Goal: Task Accomplishment & Management: Manage account settings

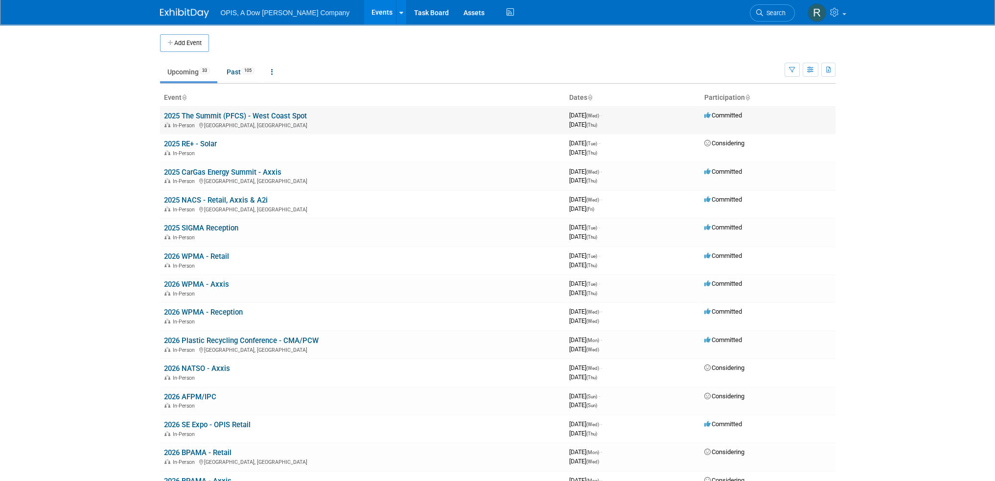
click at [206, 117] on link "2025 The Summit (PFCS) - West Coast Spot" at bounding box center [235, 116] width 143 height 9
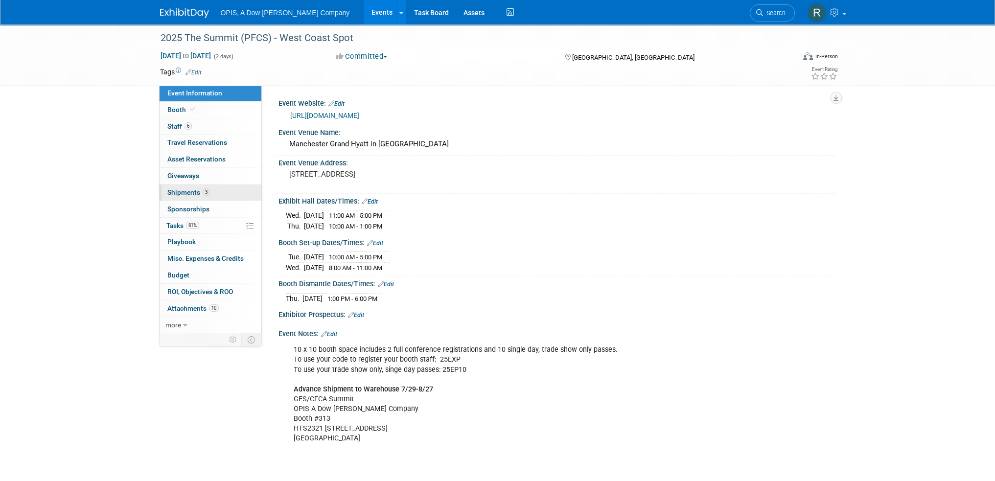
click at [177, 193] on span "Shipments 3" at bounding box center [188, 192] width 43 height 8
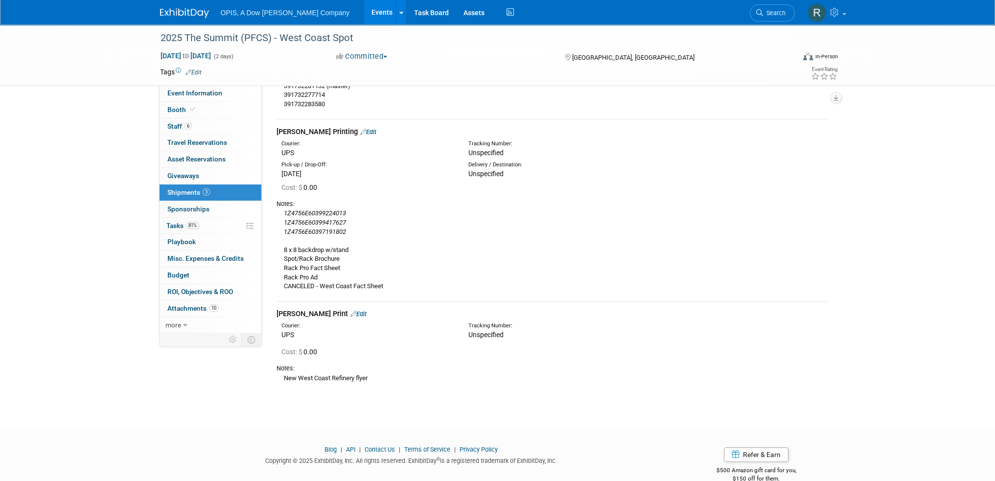
scroll to position [224, 0]
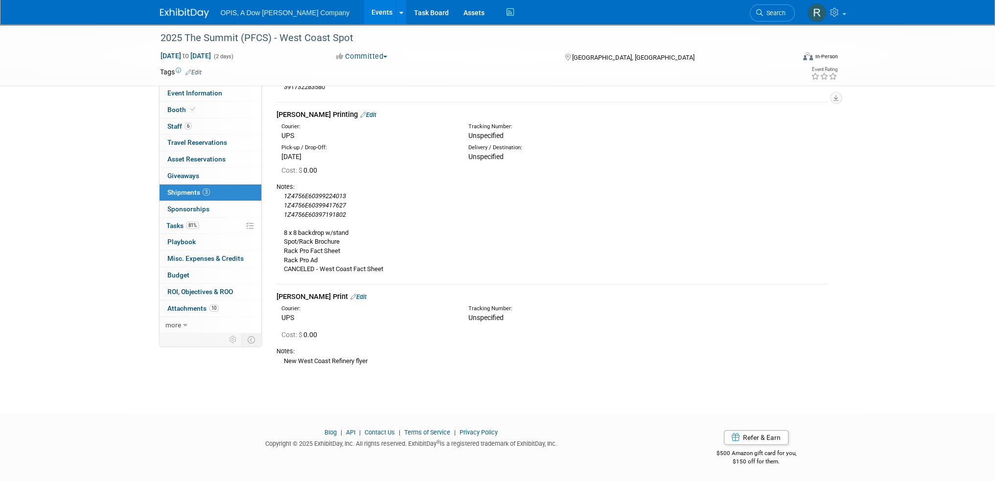
click at [333, 295] on div "Kelly Print Edit" at bounding box center [551, 297] width 551 height 10
click at [350, 297] on link "Edit" at bounding box center [358, 296] width 16 height 7
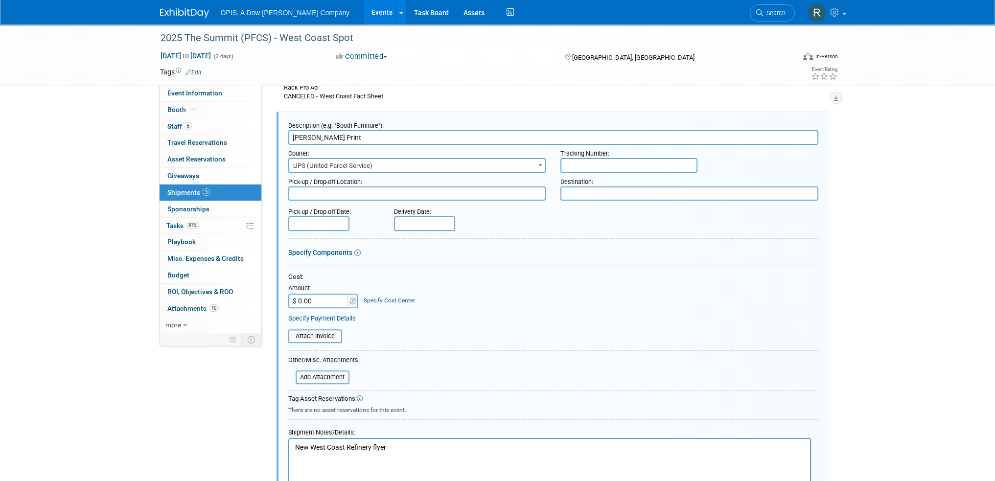
scroll to position [0, 0]
click at [614, 165] on input "text" at bounding box center [628, 165] width 137 height 15
paste input "1Z4756E60290594374"
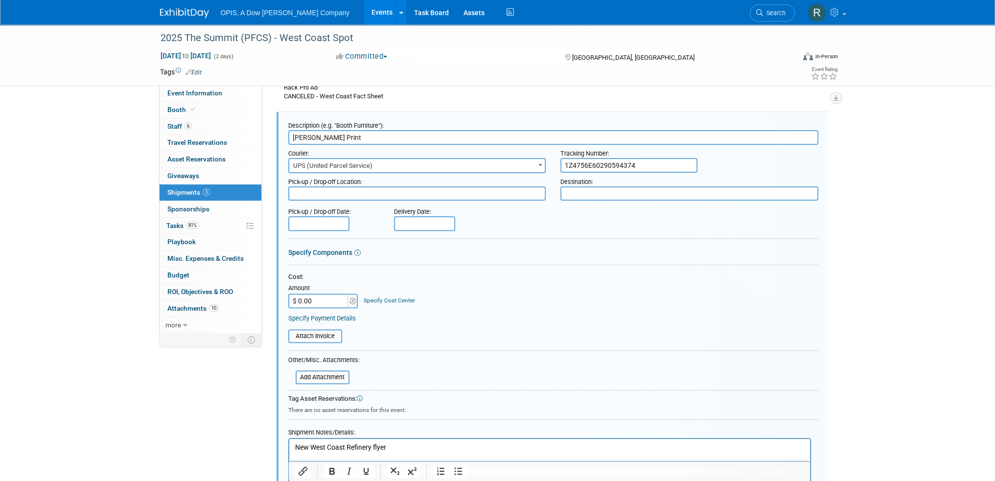
type input "1Z4756E60290594374"
click at [308, 223] on input "text" at bounding box center [318, 223] width 61 height 15
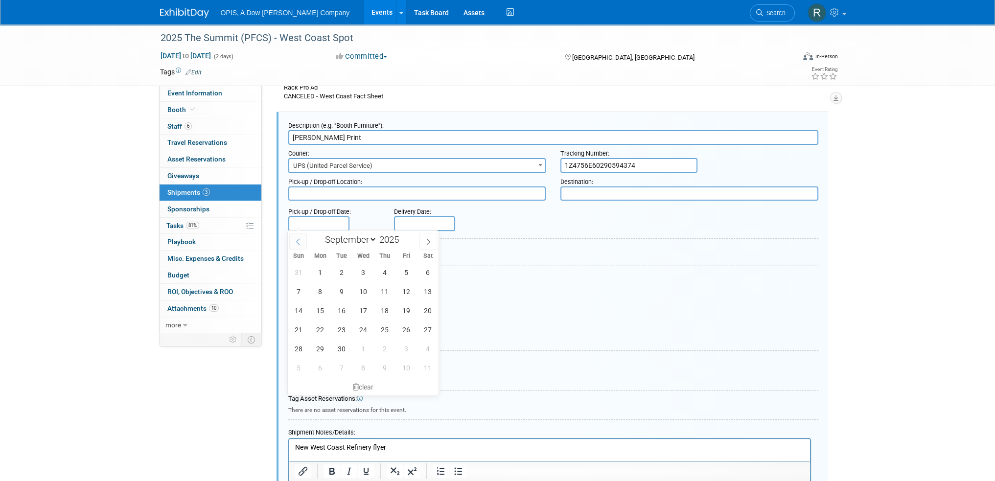
click at [298, 244] on icon at bounding box center [298, 241] width 7 height 7
select select "7"
click at [363, 330] on span "20" at bounding box center [363, 329] width 19 height 19
type input "Aug 20, 2025"
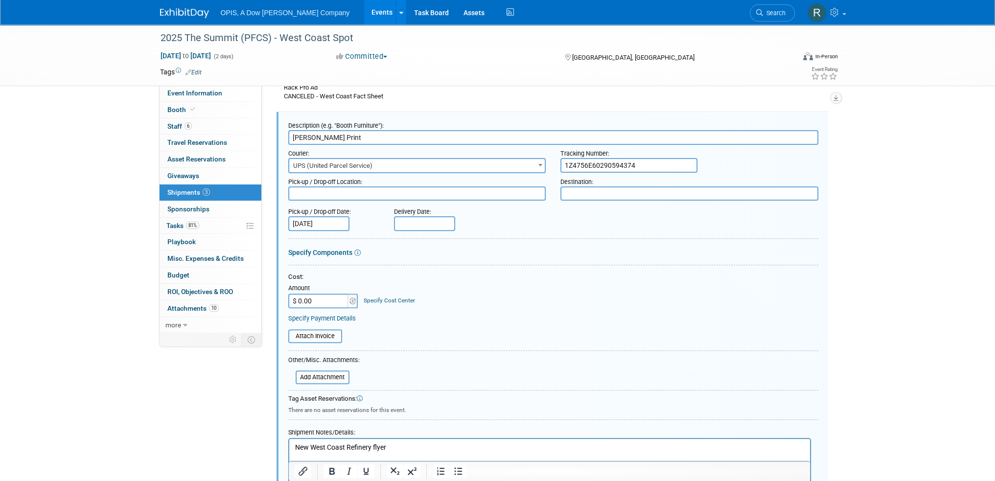
click at [417, 226] on input "text" at bounding box center [424, 223] width 61 height 15
click at [403, 246] on span at bounding box center [404, 241] width 18 height 17
select select "7"
click at [513, 332] on span "22" at bounding box center [511, 329] width 19 height 19
type input "Aug 22, 2025"
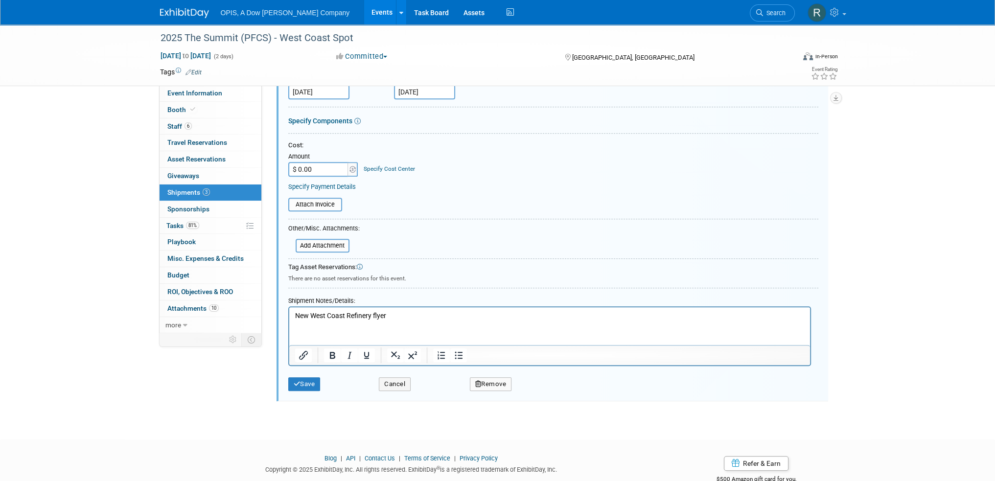
scroll to position [543, 0]
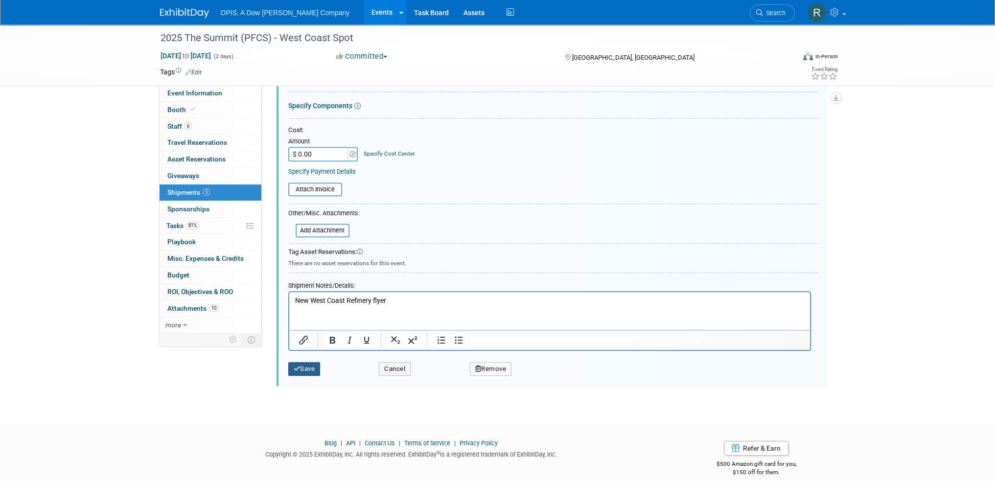
click at [311, 369] on button "Save" at bounding box center [304, 369] width 32 height 14
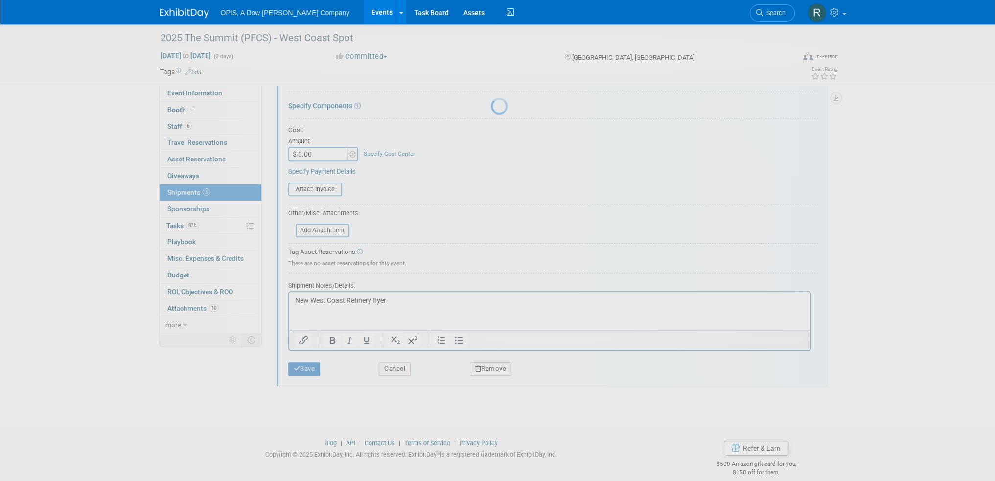
scroll to position [241, 0]
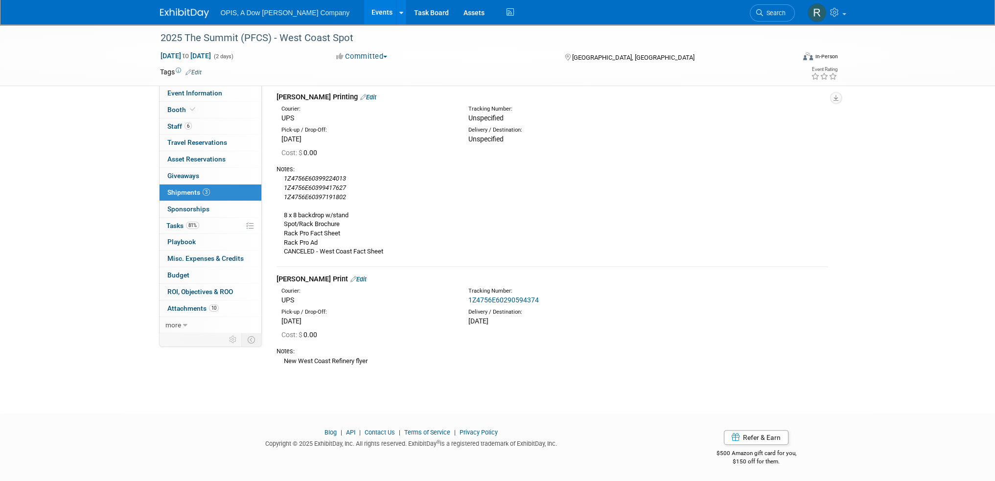
click at [350, 276] on link "Edit" at bounding box center [358, 278] width 16 height 7
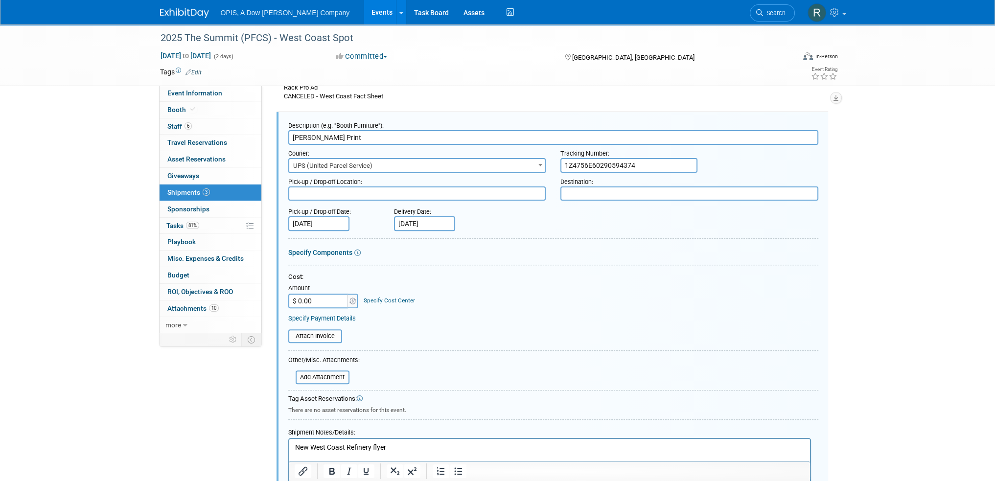
scroll to position [0, 0]
drag, startPoint x: 650, startPoint y: 163, endPoint x: 546, endPoint y: 174, distance: 104.3
click at [546, 174] on form "Description (e.g. "Booth Furniture"): Kelly Print Courier: 007EX 17 Post Servic…" at bounding box center [553, 317] width 530 height 400
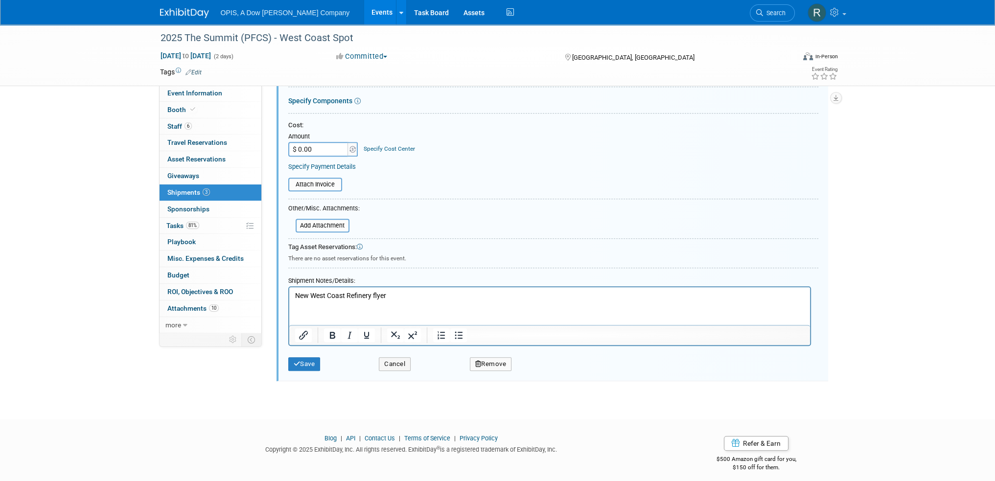
scroll to position [552, 0]
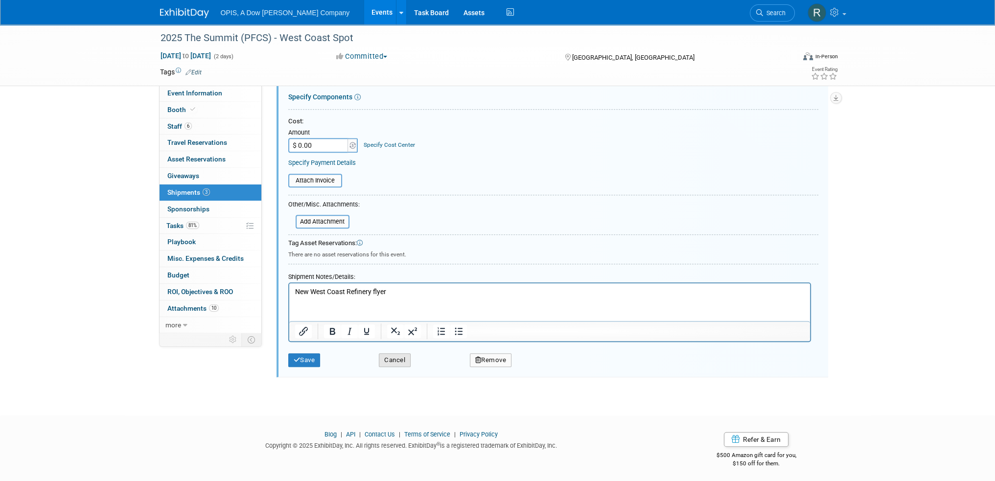
click at [391, 355] on button "Cancel" at bounding box center [395, 360] width 32 height 14
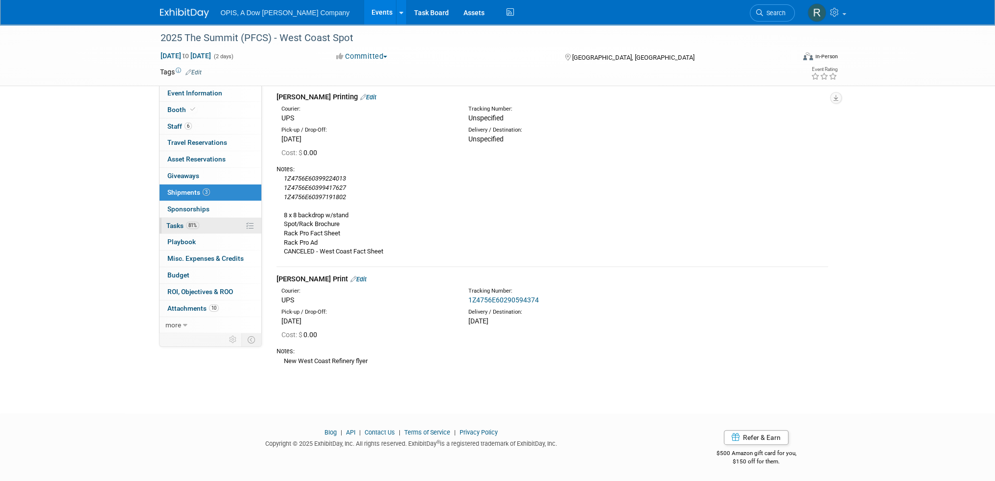
click at [174, 222] on span "Tasks 81%" at bounding box center [182, 226] width 33 height 8
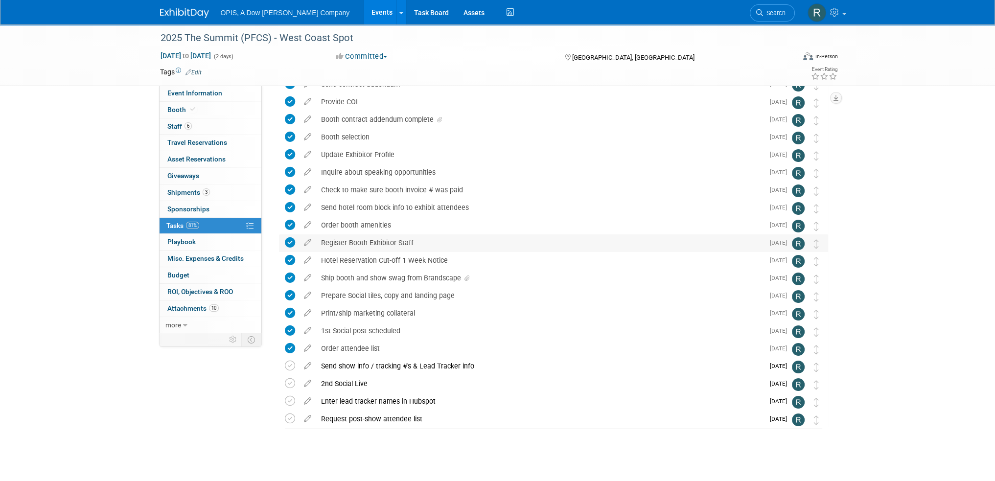
scroll to position [75, 0]
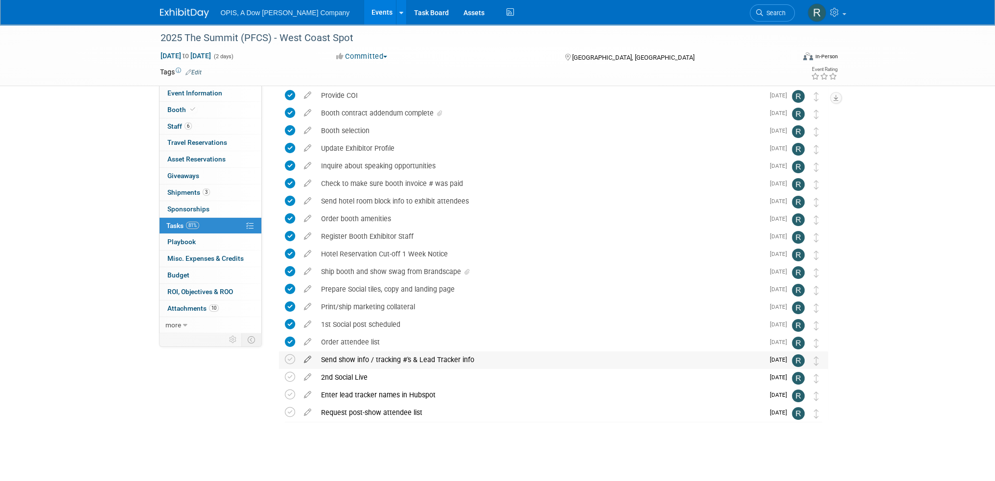
click at [307, 358] on icon at bounding box center [307, 357] width 17 height 12
select select "7"
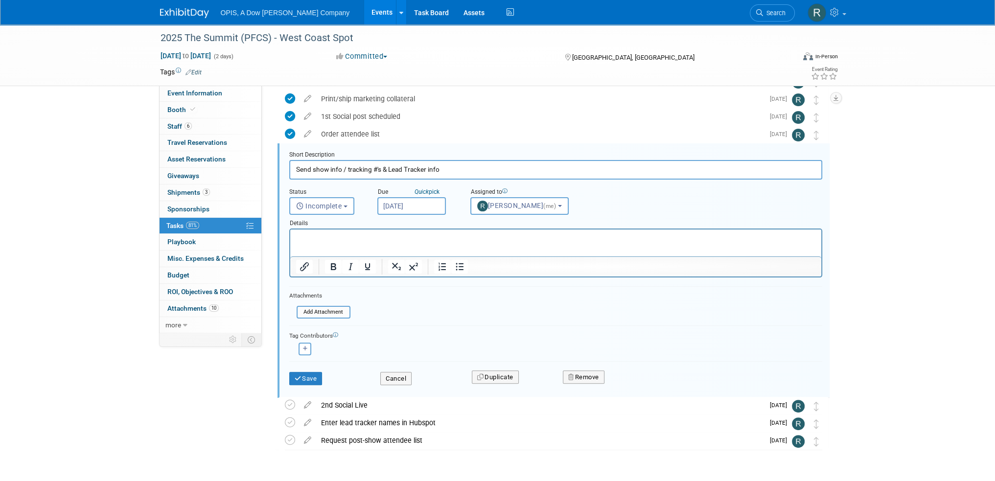
scroll to position [0, 0]
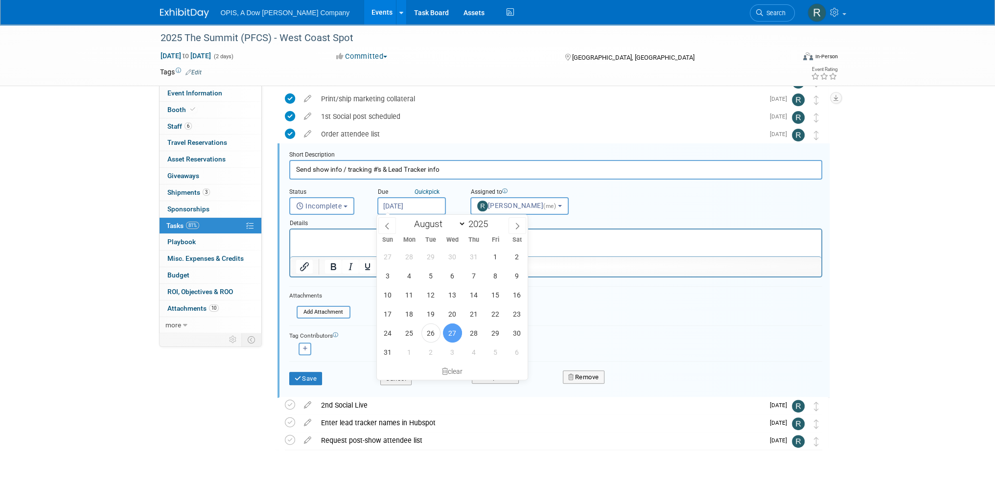
click at [403, 207] on input "Aug 27, 2025" at bounding box center [411, 206] width 68 height 18
click at [426, 329] on span "26" at bounding box center [430, 332] width 19 height 19
type input "Aug 26, 2025"
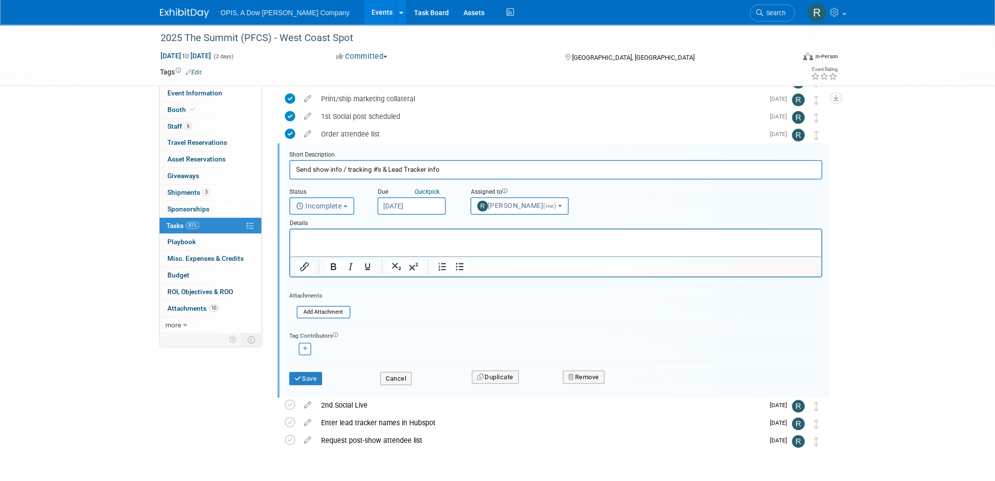
click at [316, 204] on span "Incomplete" at bounding box center [319, 206] width 46 height 8
click at [308, 247] on label "Completed" at bounding box center [321, 248] width 53 height 16
click at [291, 247] on input "Completed" at bounding box center [288, 247] width 6 height 6
select select "3"
click at [313, 378] on button "Save" at bounding box center [305, 379] width 33 height 14
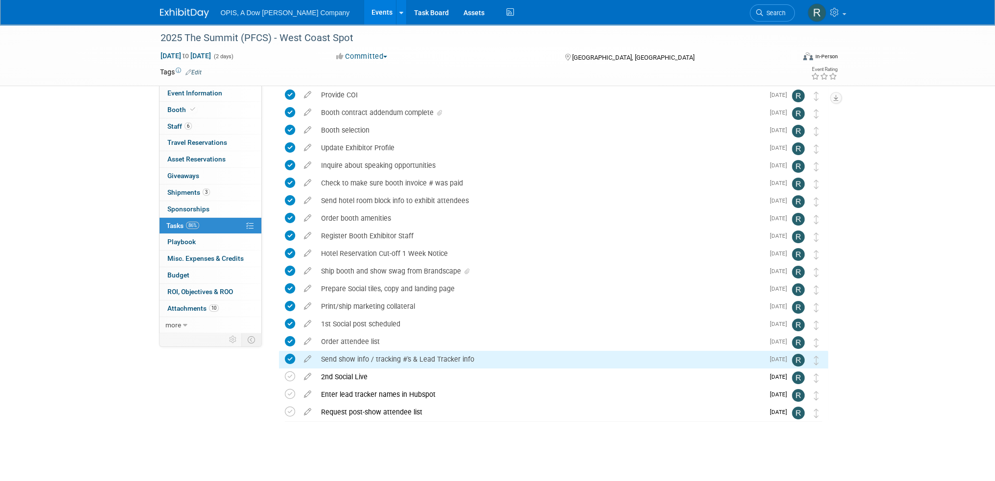
scroll to position [75, 0]
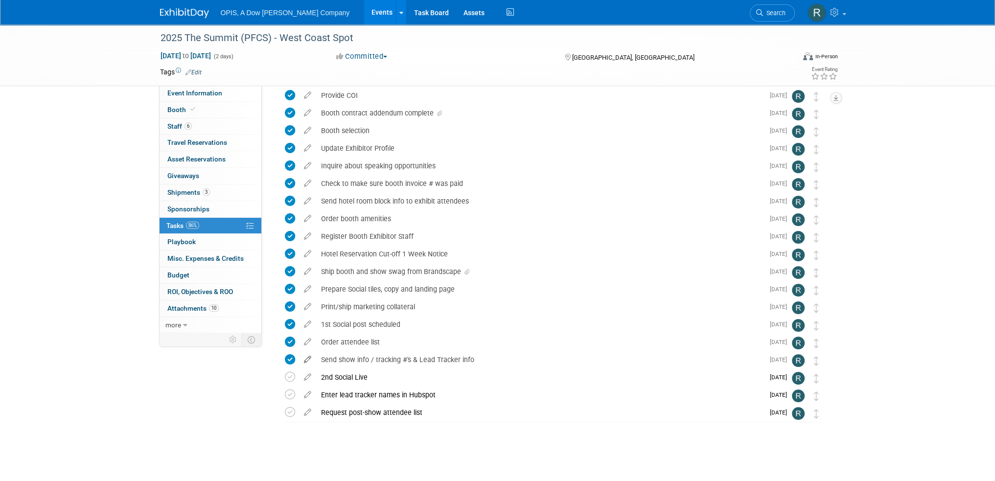
click at [307, 360] on icon at bounding box center [307, 357] width 17 height 12
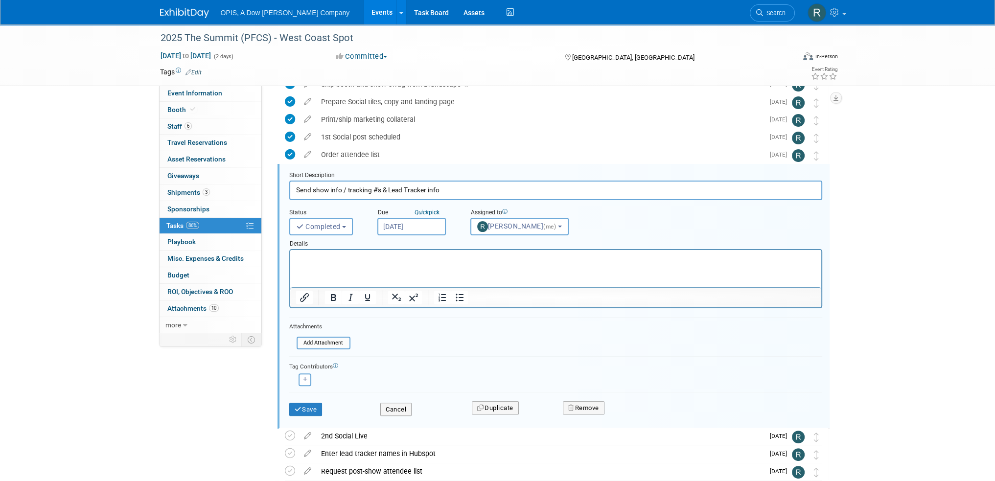
scroll to position [283, 0]
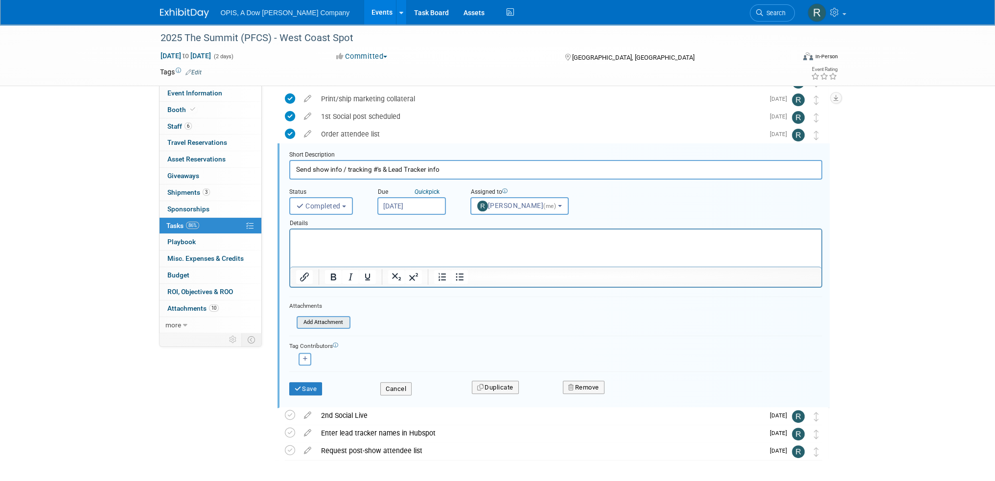
click at [322, 321] on input "file" at bounding box center [299, 322] width 100 height 11
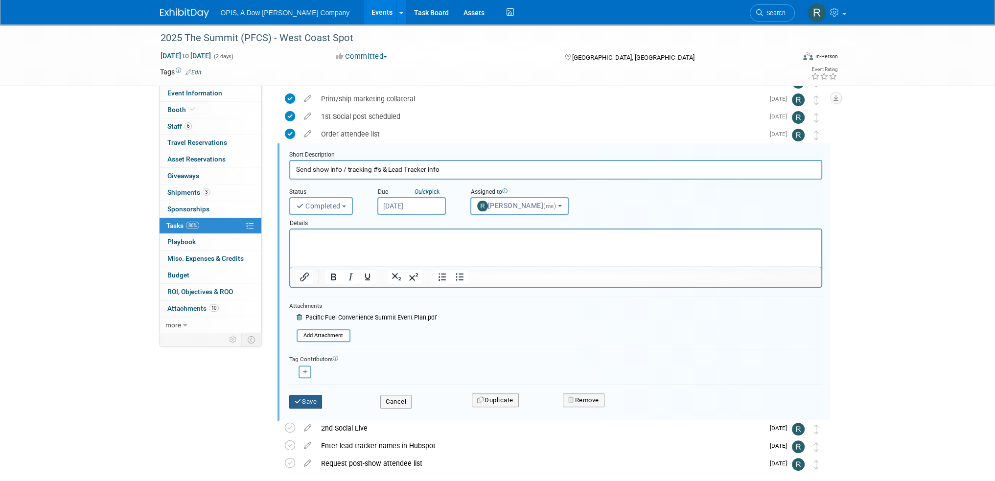
click at [307, 399] on button "Save" at bounding box center [305, 402] width 33 height 14
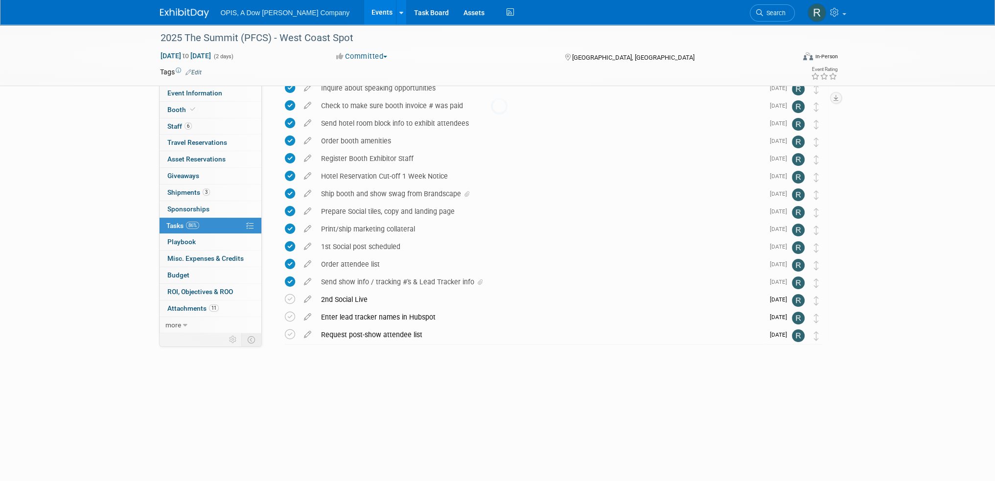
scroll to position [75, 0]
